Goal: Transaction & Acquisition: Purchase product/service

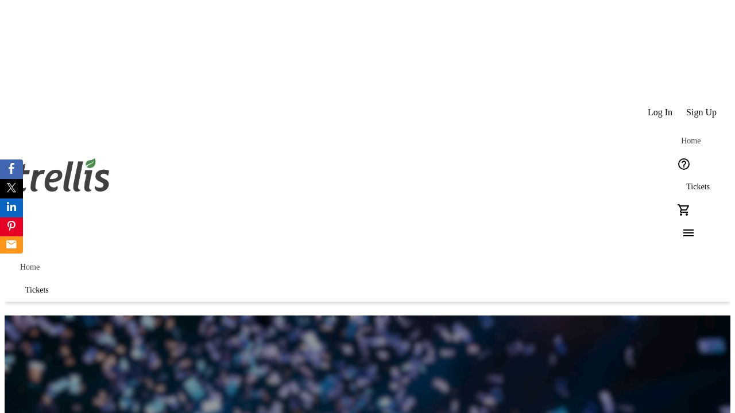
click at [702, 107] on span "Sign Up" at bounding box center [701, 112] width 30 height 10
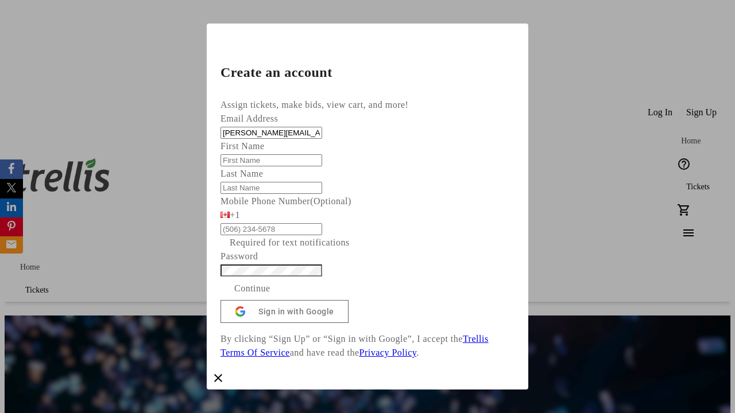
type input "[PERSON_NAME][EMAIL_ADDRESS][DOMAIN_NAME]"
type input "[PERSON_NAME]"
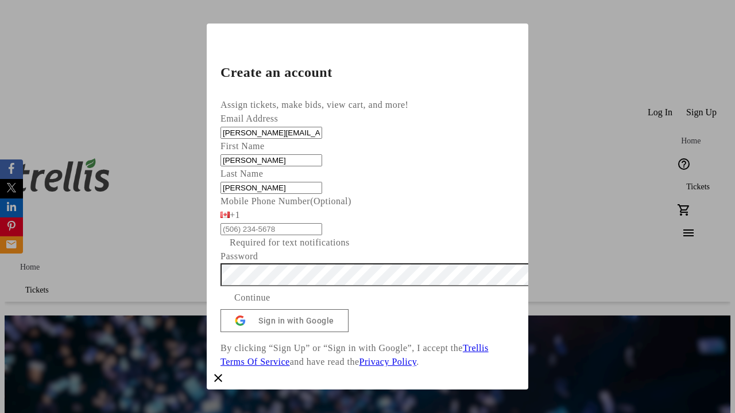
type input "[PERSON_NAME]"
click at [270, 305] on span "Continue" at bounding box center [252, 298] width 36 height 14
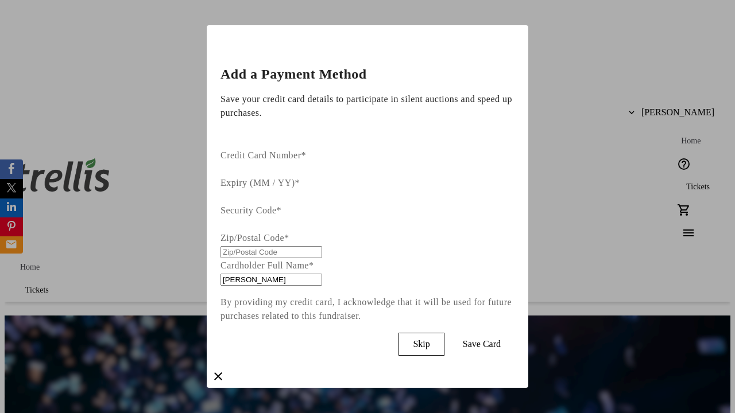
click at [429, 339] on span "Skip" at bounding box center [421, 344] width 17 height 10
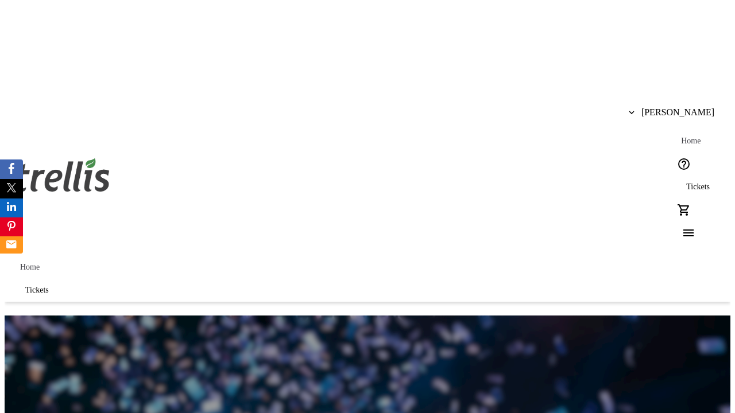
click at [686, 183] on span "Tickets" at bounding box center [698, 187] width 24 height 9
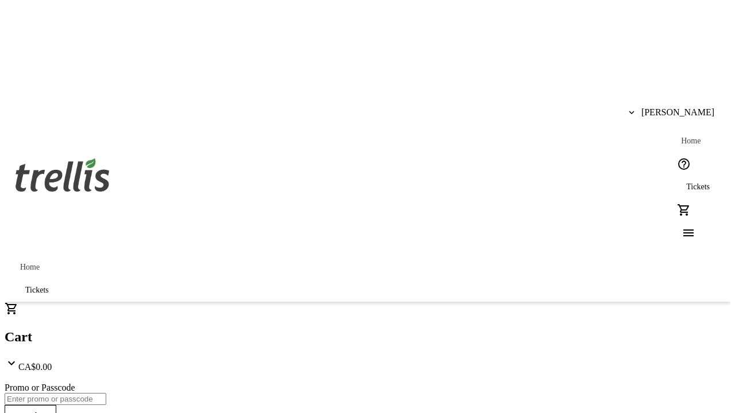
type input "1"
